Goal: Transaction & Acquisition: Purchase product/service

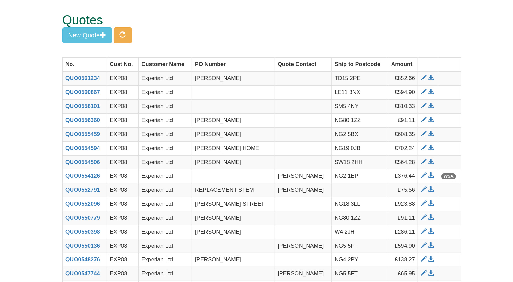
scroll to position [0, 0]
click at [121, 33] on button "button" at bounding box center [123, 35] width 18 height 16
click at [422, 107] on span at bounding box center [424, 106] width 6 height 6
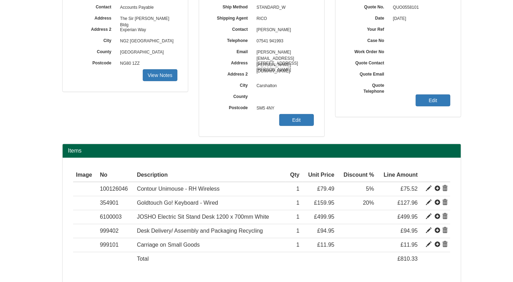
scroll to position [127, 0]
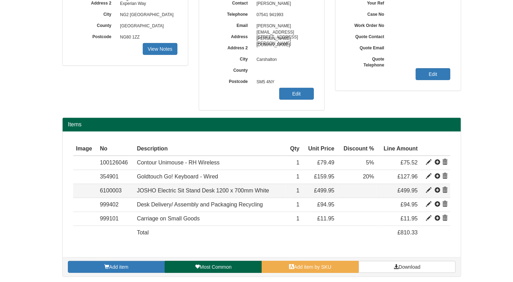
click at [446, 190] on span at bounding box center [445, 191] width 6 height 6
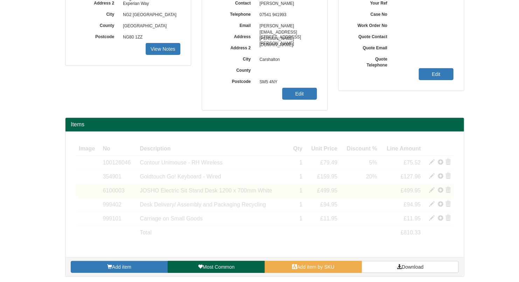
scroll to position [99, 0]
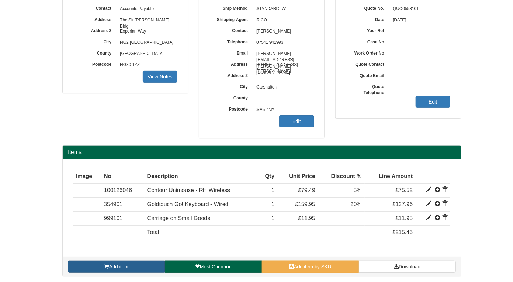
click at [143, 265] on link "Add item" at bounding box center [116, 267] width 97 height 12
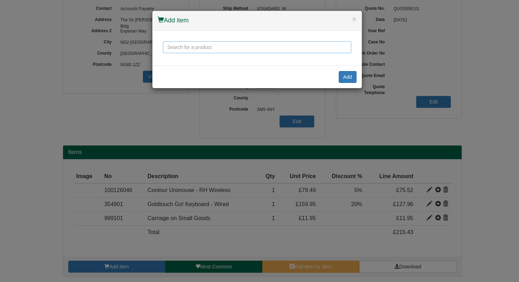
click at [198, 50] on input "text" at bounding box center [257, 47] width 188 height 12
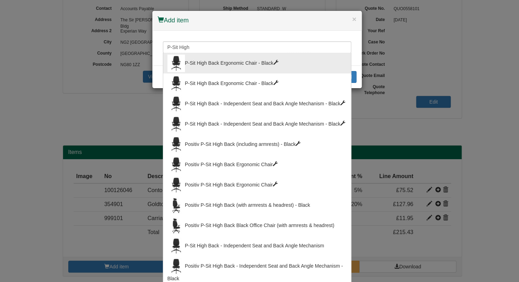
click at [212, 62] on li "P-Sit High Back Ergonomic Chair - Black" at bounding box center [257, 63] width 188 height 20
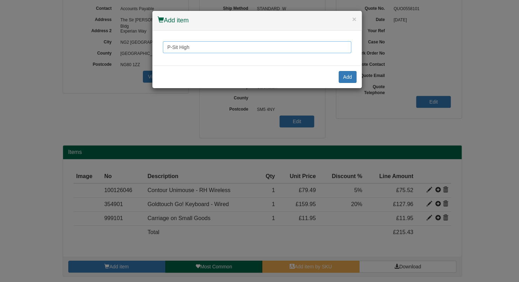
click at [210, 49] on input "P-Sit High" at bounding box center [257, 47] width 188 height 12
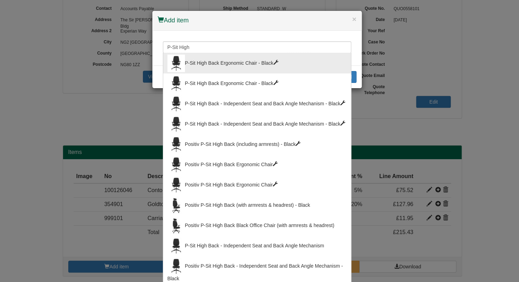
click at [227, 59] on div "P-Sit High Back Ergonomic Chair - Black" at bounding box center [256, 64] width 179 height 18
type input "P-Sit High Back Ergonomic Chair - Black"
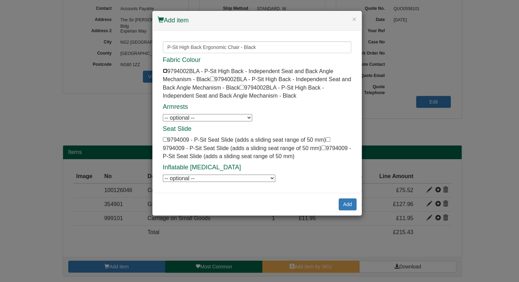
click at [164, 69] on input "checkbox" at bounding box center [165, 71] width 5 height 5
checkbox input "true"
click at [249, 117] on select "-- optional -- P-Sit Height Adjustable Armrests P-Sit Height Adjustable Armrests" at bounding box center [207, 117] width 89 height 7
select select "9794006"
click at [163, 114] on select "-- optional -- P-Sit Height Adjustable Armrests P-Sit Height Adjustable Armrests" at bounding box center [207, 117] width 89 height 7
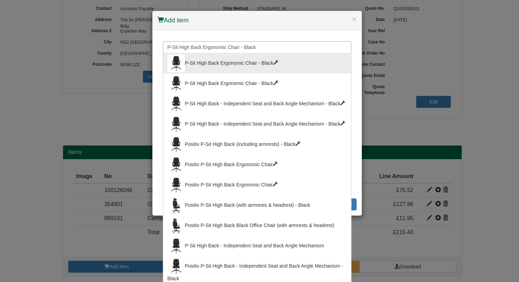
click at [306, 50] on input "P-Sit High Back Ergonomic Chair - Black" at bounding box center [257, 47] width 188 height 12
click at [273, 80] on span at bounding box center [275, 82] width 5 height 5
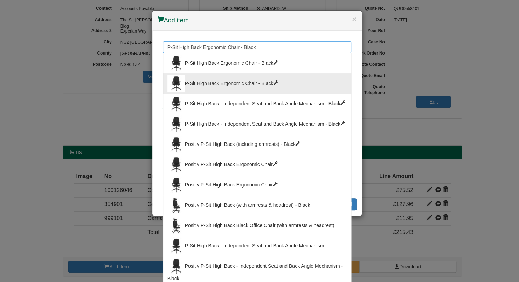
click at [247, 48] on input "P-Sit High Back Ergonomic Chair - Black" at bounding box center [257, 47] width 188 height 12
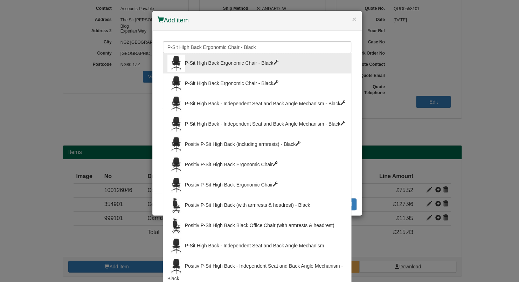
click at [250, 156] on div "Positiv P-Sit High Back Ergonomic Chair" at bounding box center [256, 165] width 179 height 18
type input "Positiv P-Sit High Back Ergonomic Chair"
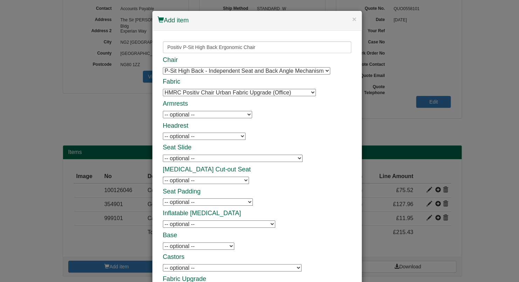
click at [245, 116] on select "-- optional -- P-Sit Height Adjustable Armrests P-Sit Height Adjustable Armrest…" at bounding box center [207, 114] width 89 height 7
click at [163, 111] on select "-- optional -- P-Sit Height Adjustable Armrests P-Sit Height Adjustable Armrest…" at bounding box center [207, 114] width 89 height 7
click at [237, 117] on select "-- optional -- P-Sit Height Adjustable Armrests P-Sit Height Adjustable Armrest…" at bounding box center [207, 114] width 89 height 7
select select "9787102U"
click at [163, 111] on select "-- optional -- P-Sit Height Adjustable Armrests P-Sit Height Adjustable Armrest…" at bounding box center [207, 114] width 89 height 7
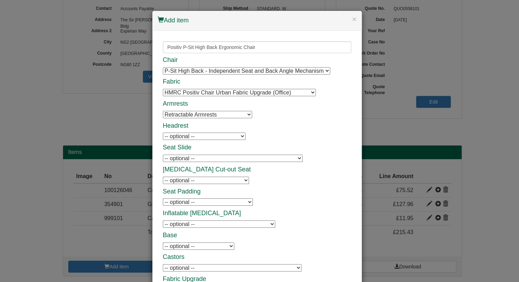
click at [233, 138] on select "-- optional -- Positiv P-Sit/Me 600 Headrest Positiv P-Sit/Me 600 Headrest" at bounding box center [204, 136] width 83 height 7
select select "100017003"
click at [163, 133] on select "-- optional -- Positiv P-Sit/Me 600 Headrest Positiv P-Sit/Me 600 Headrest" at bounding box center [204, 136] width 83 height 7
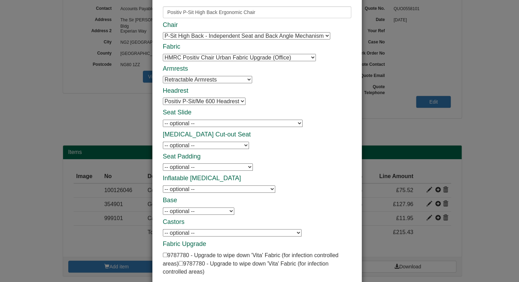
click at [230, 124] on select "-- optional -- P-Sit Seat Slide (adds a sliding seat range of 50 mm) P-Sit Seat…" at bounding box center [233, 123] width 140 height 7
select select "9794009"
click at [163, 120] on select "-- optional -- P-Sit Seat Slide (adds a sliding seat range of 50 mm) P-Sit Seat…" at bounding box center [233, 123] width 140 height 7
click at [207, 190] on select "-- optional -- P-Sit Inflatable [MEDICAL_DATA] Support P-Sit Inflatable [MEDICA…" at bounding box center [219, 189] width 112 height 7
select select "9794010"
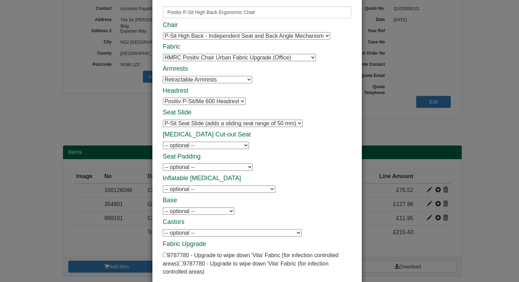
click at [163, 186] on select "-- optional -- P-Sit Inflatable [MEDICAL_DATA] Support P-Sit Inflatable [MEDICA…" at bounding box center [219, 189] width 112 height 7
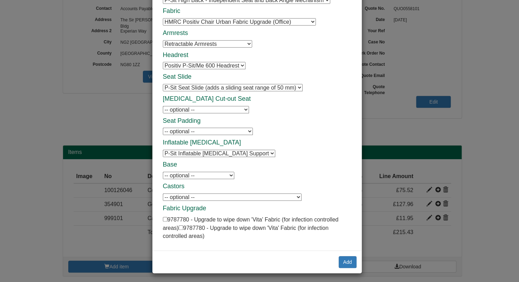
scroll to position [72, 0]
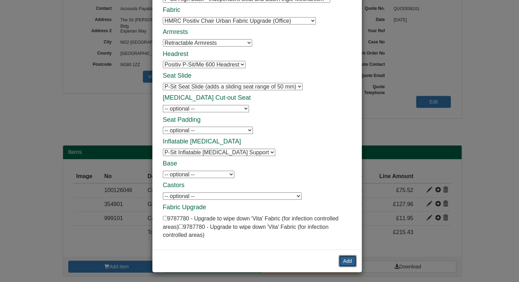
click at [345, 263] on button "Add" at bounding box center [347, 261] width 18 height 12
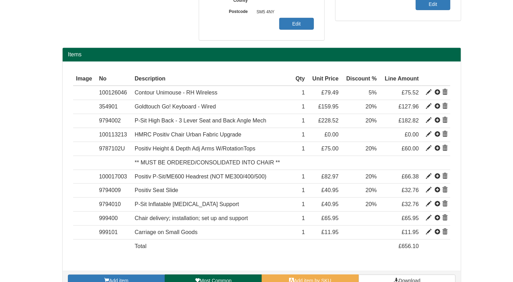
scroll to position [210, 0]
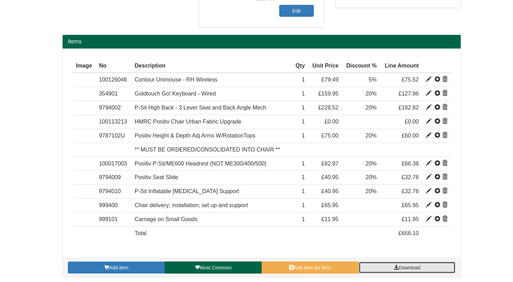
click at [415, 266] on span "Download" at bounding box center [410, 268] width 22 height 6
